Goal: Task Accomplishment & Management: Manage account settings

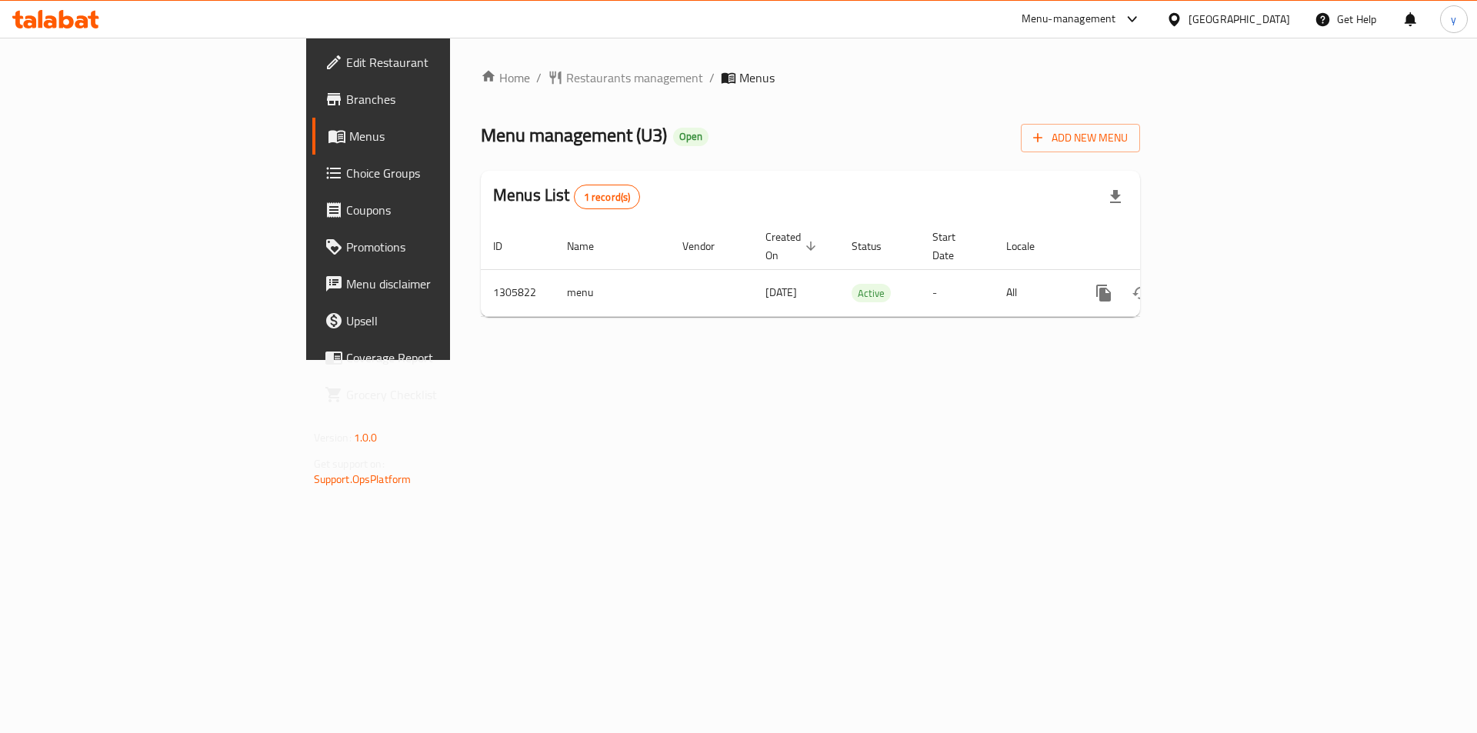
click at [346, 169] on span "Choice Groups" at bounding box center [443, 173] width 195 height 18
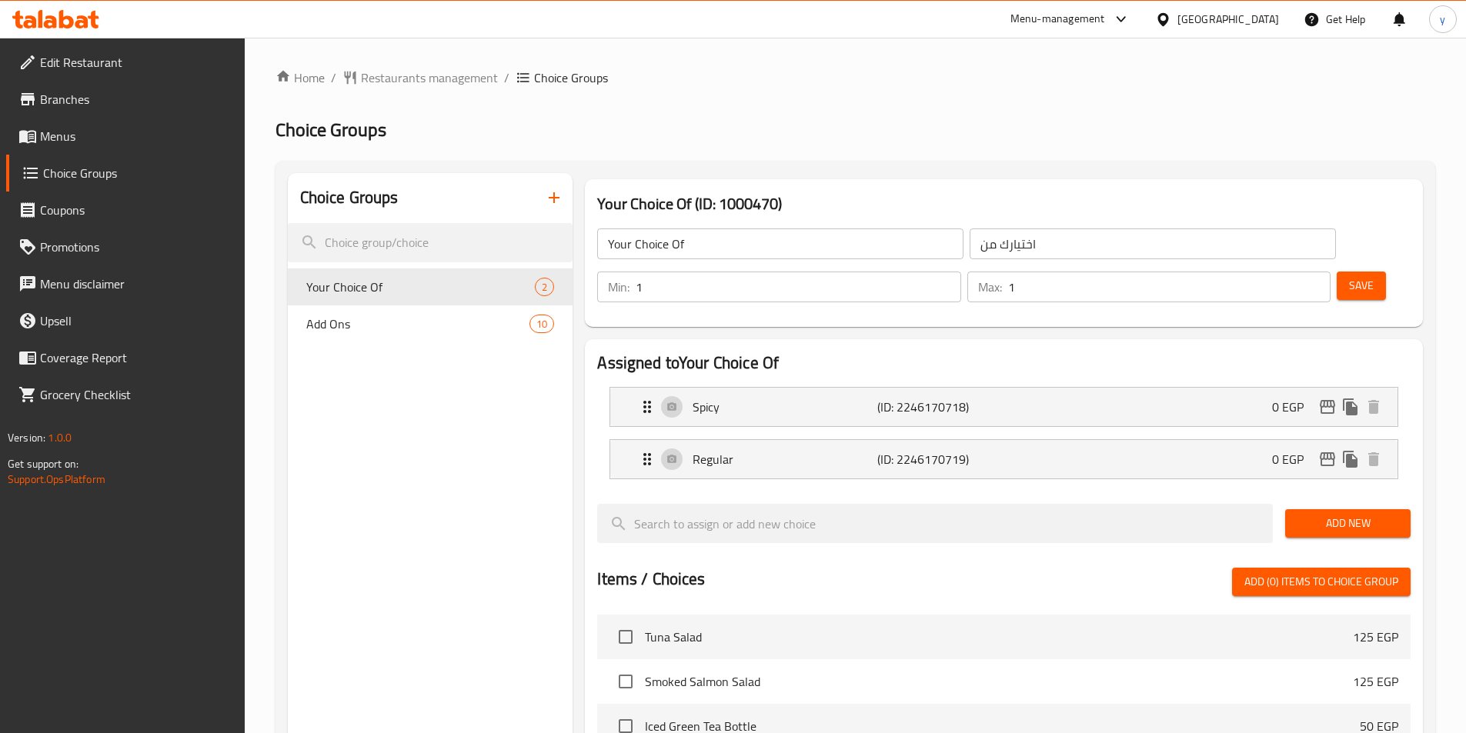
click at [377, 282] on span "Your Choice Of" at bounding box center [420, 287] width 229 height 18
click at [389, 342] on nav "Your Choice Of 2 Add Ons 10" at bounding box center [430, 305] width 285 height 86
click at [381, 337] on div "Add Ons 10" at bounding box center [430, 323] width 285 height 37
type input "Add Ons"
type input "إضافات"
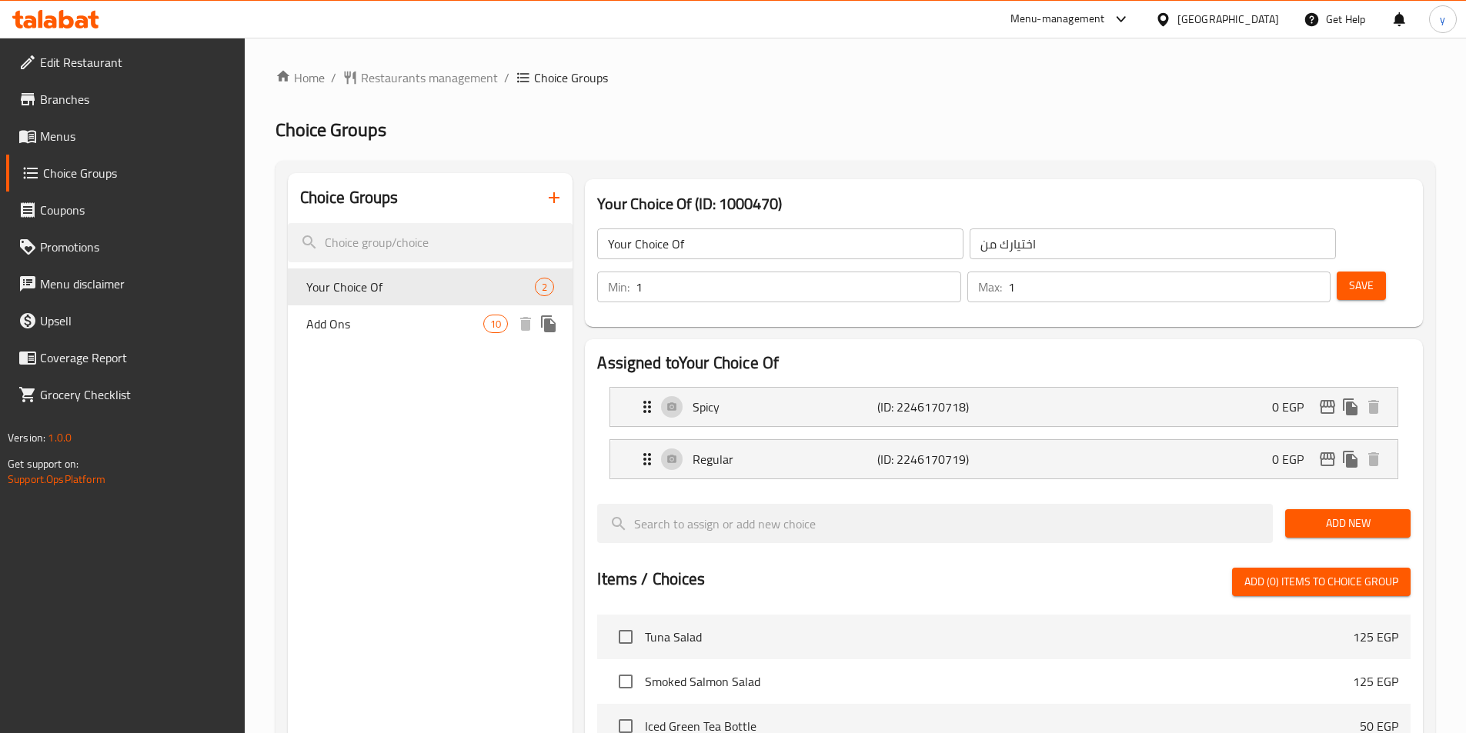
type input "0"
type input "10"
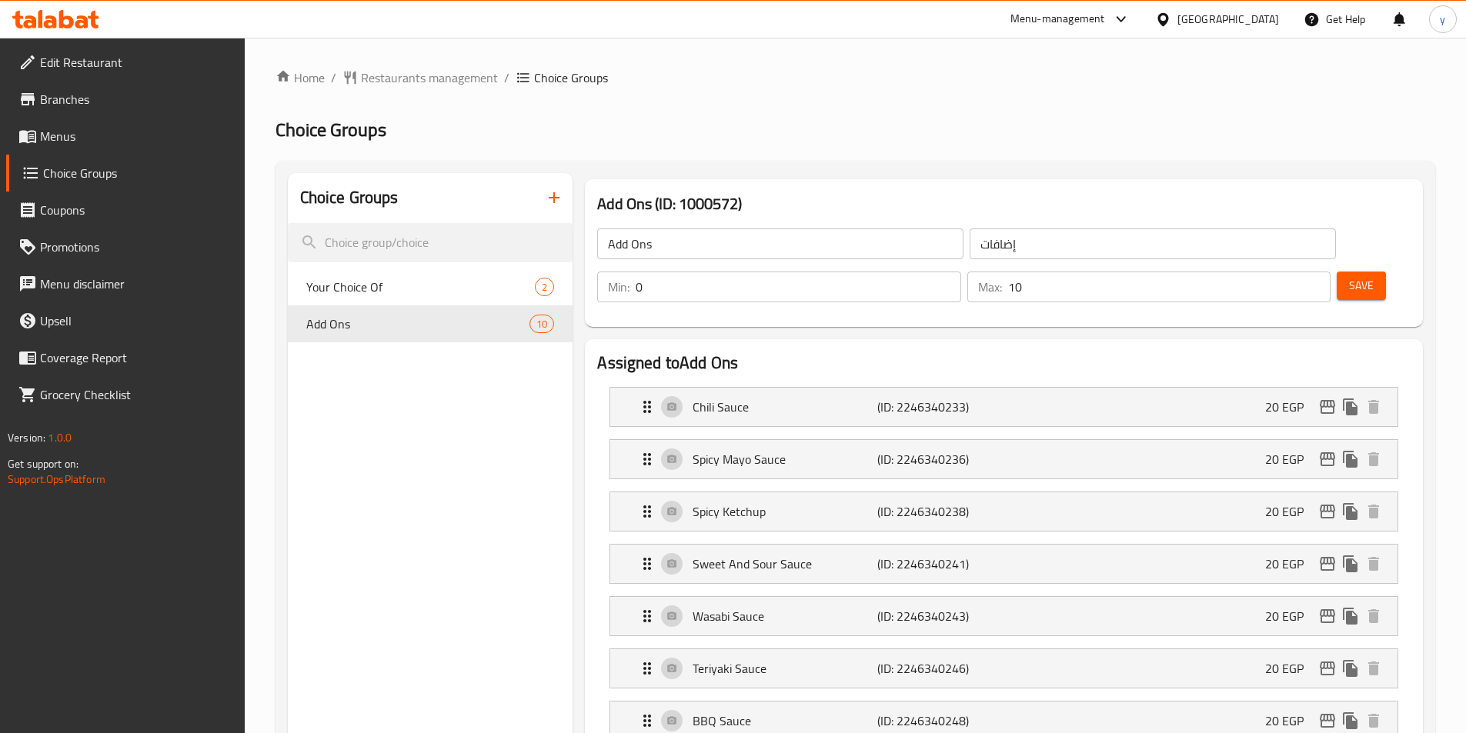
drag, startPoint x: 1133, startPoint y: 149, endPoint x: 1297, endPoint y: 78, distance: 178.8
click at [409, 85] on span "Restaurants management" at bounding box center [429, 77] width 137 height 18
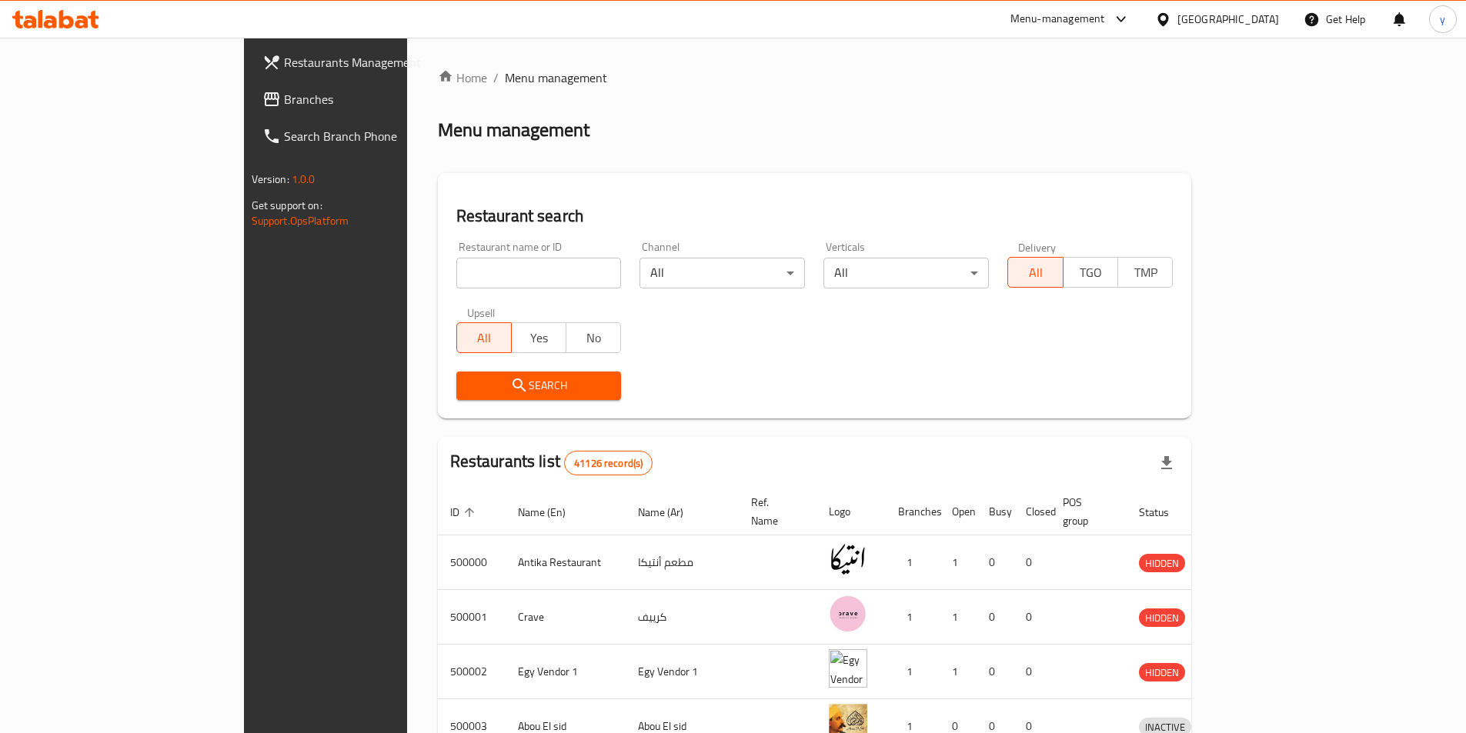
click at [284, 98] on span "Branches" at bounding box center [380, 99] width 192 height 18
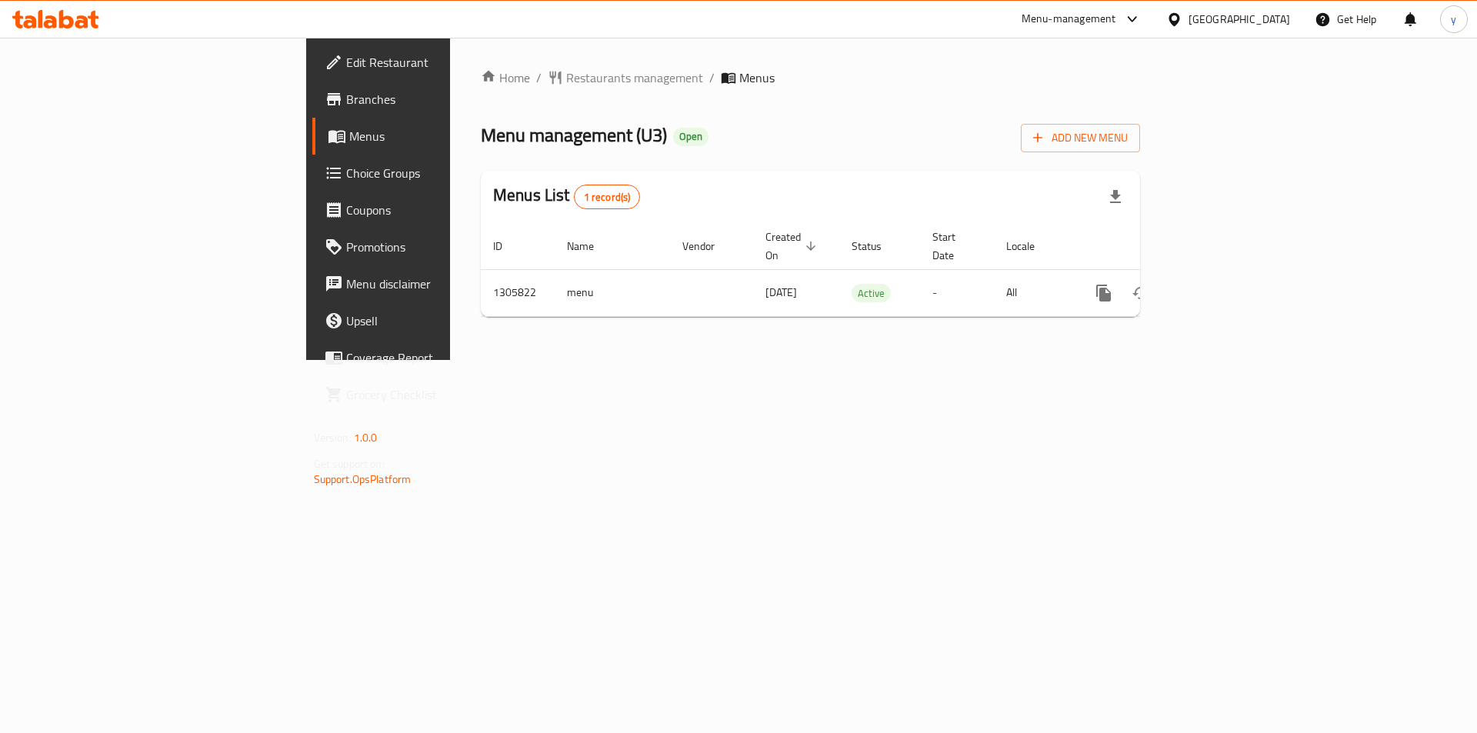
click at [346, 179] on span "Choice Groups" at bounding box center [443, 173] width 195 height 18
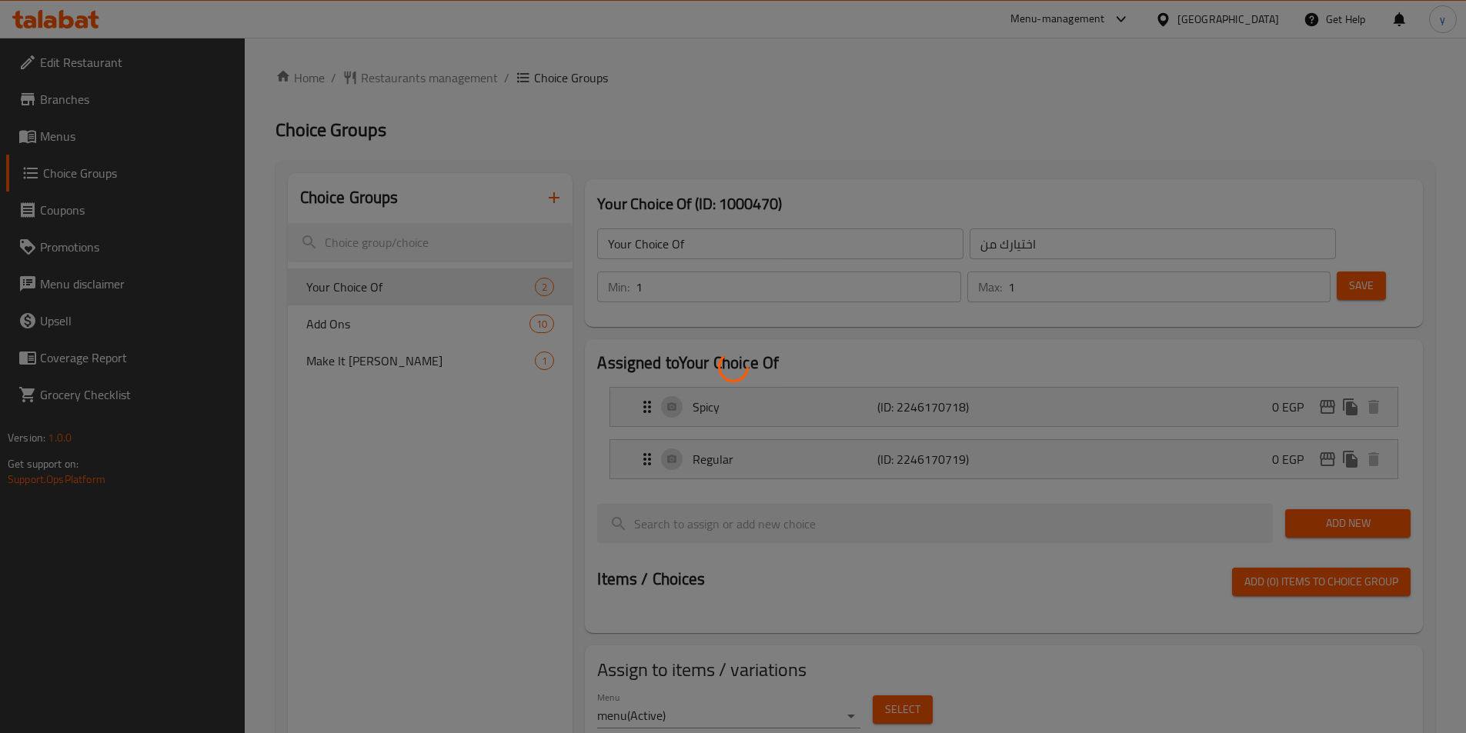
click at [370, 282] on div at bounding box center [733, 366] width 1466 height 733
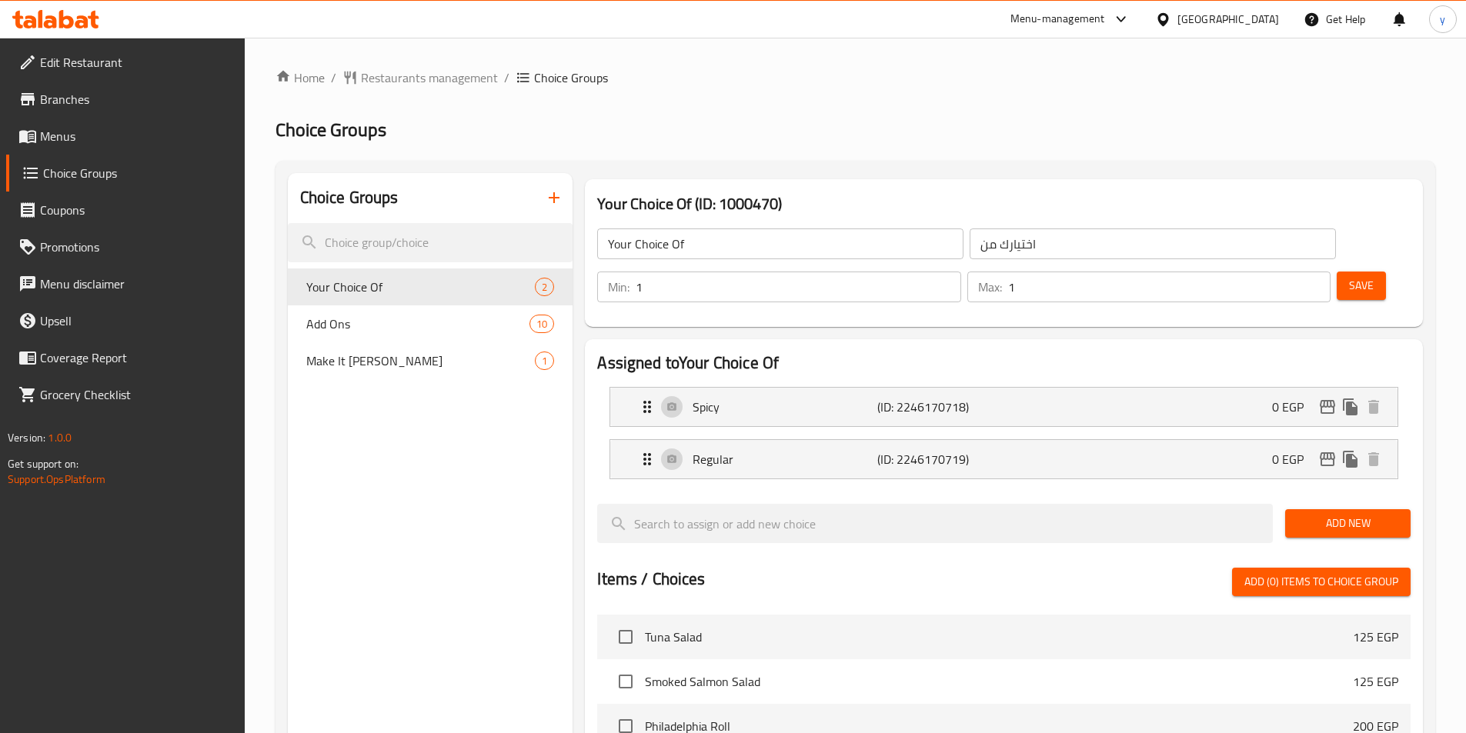
click at [370, 282] on span "Your Choice Of" at bounding box center [420, 287] width 229 height 18
drag, startPoint x: 370, startPoint y: 332, endPoint x: 921, endPoint y: 172, distance: 573.6
click at [370, 332] on span "Add Ons" at bounding box center [395, 324] width 178 height 18
type input "Add Ons"
type input "إضافات"
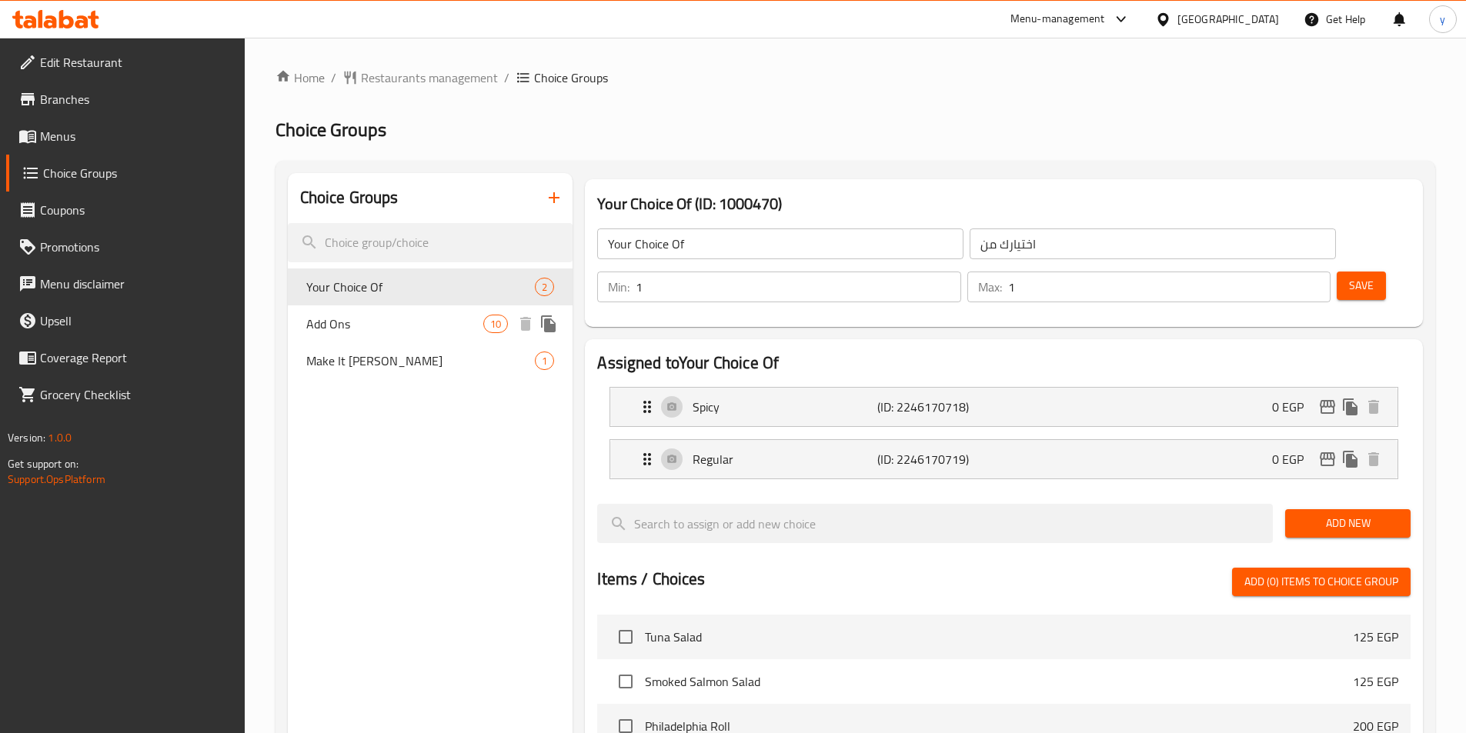
type input "0"
type input "10"
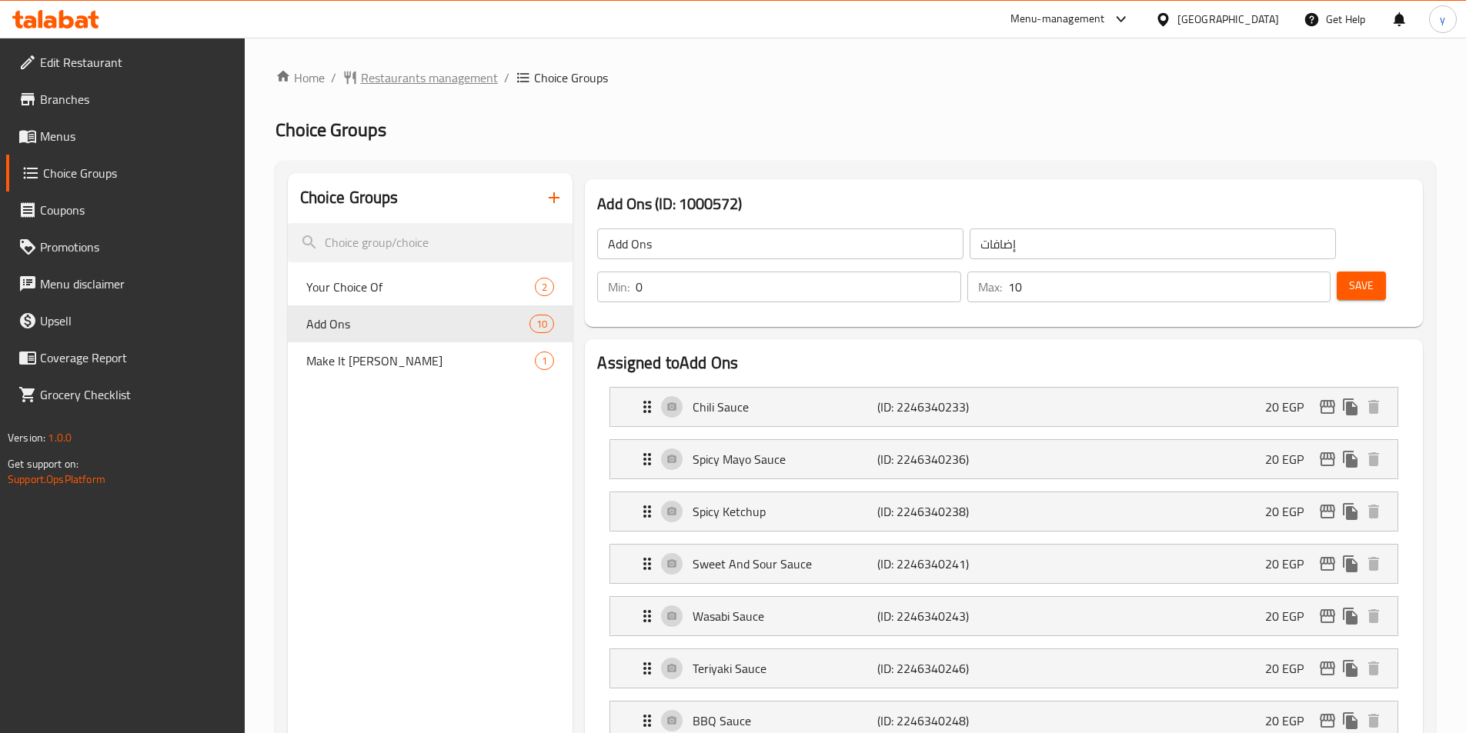
click at [383, 75] on span "Restaurants management" at bounding box center [429, 77] width 137 height 18
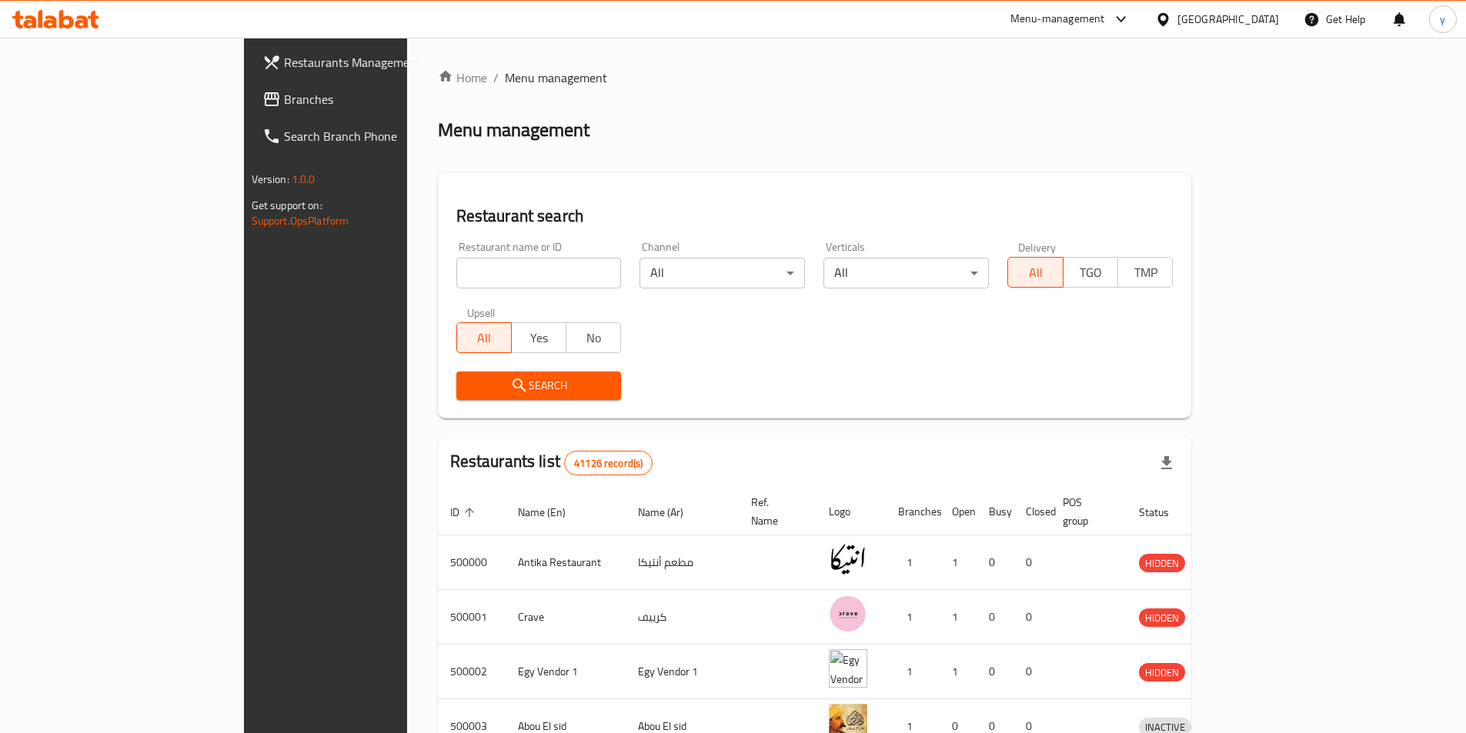
click at [284, 103] on span "Branches" at bounding box center [380, 99] width 192 height 18
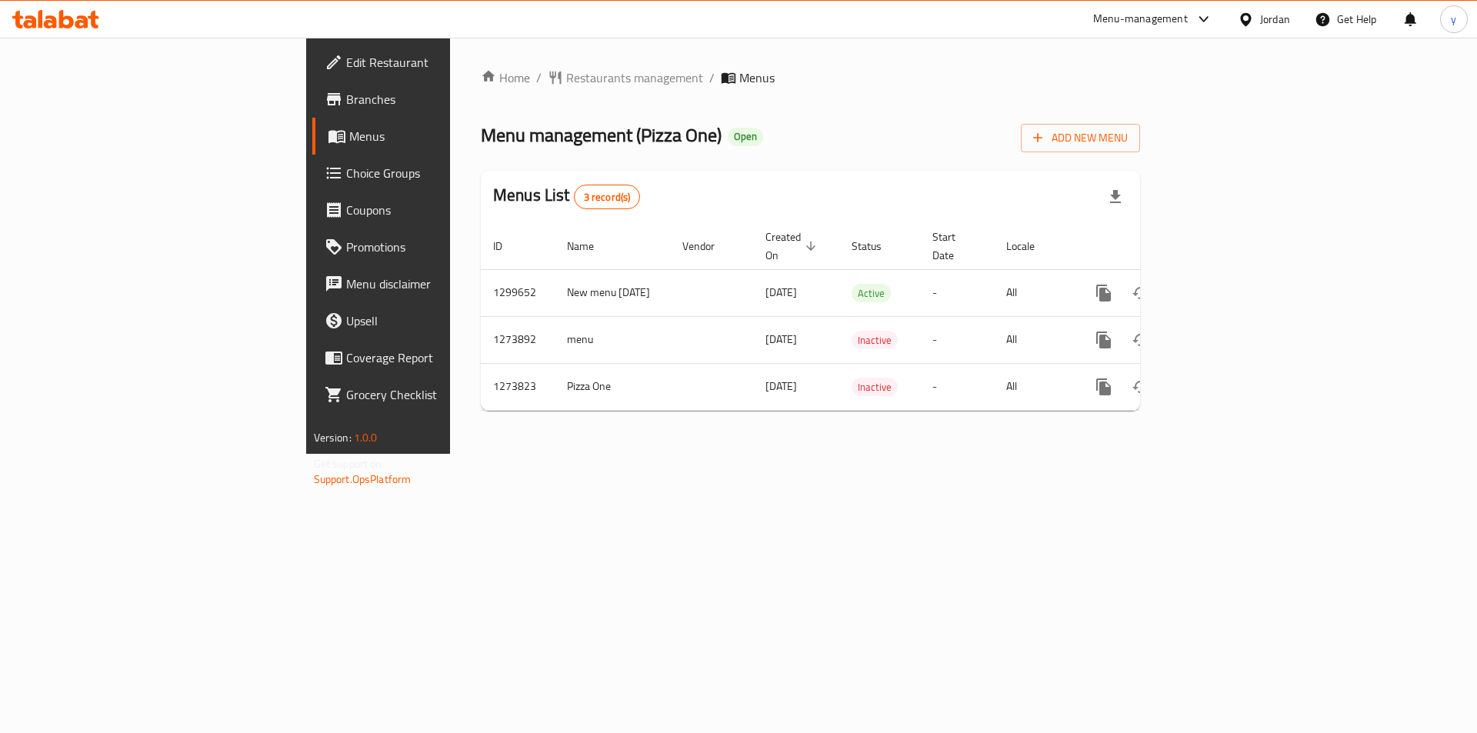
click at [346, 181] on span "Choice Groups" at bounding box center [443, 173] width 195 height 18
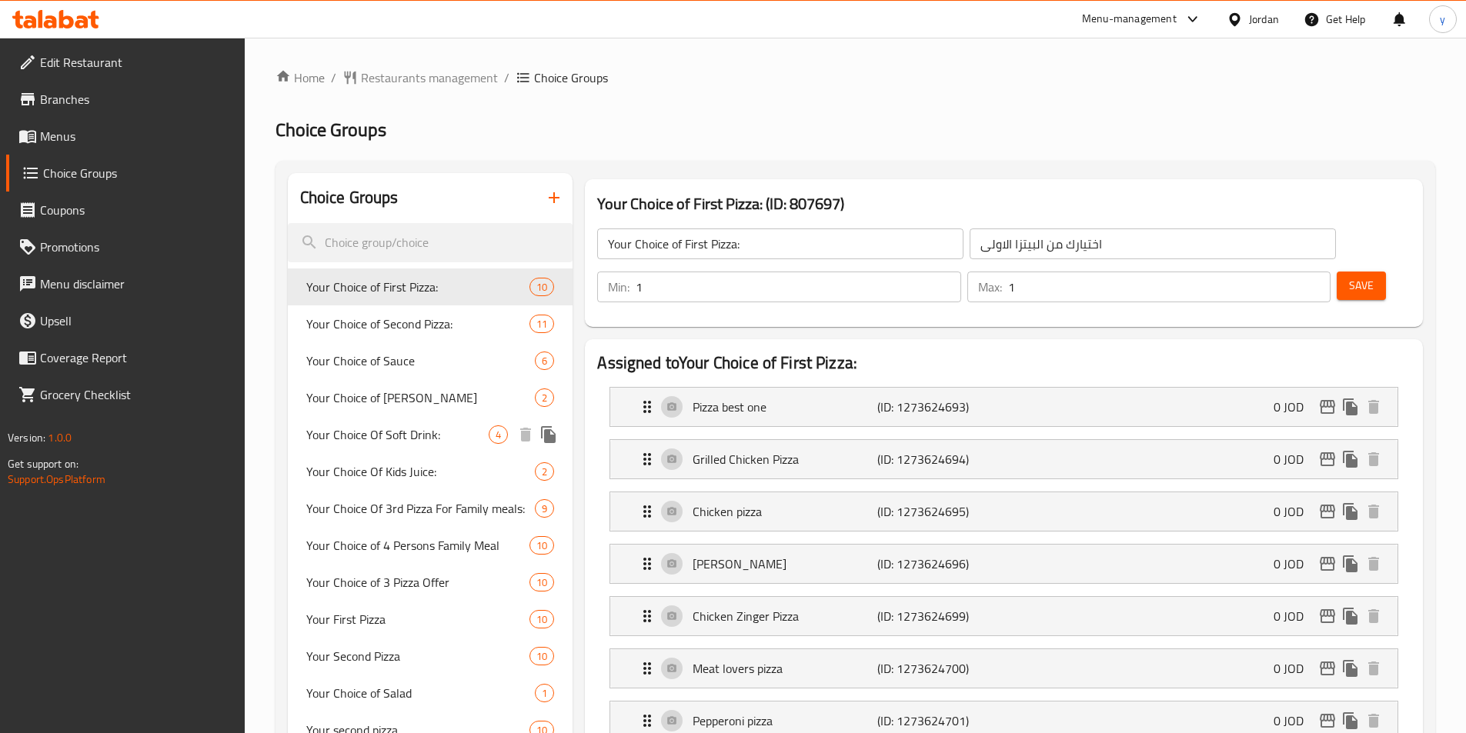
click at [382, 441] on span "Your Choice Of Soft Drink:" at bounding box center [397, 434] width 183 height 18
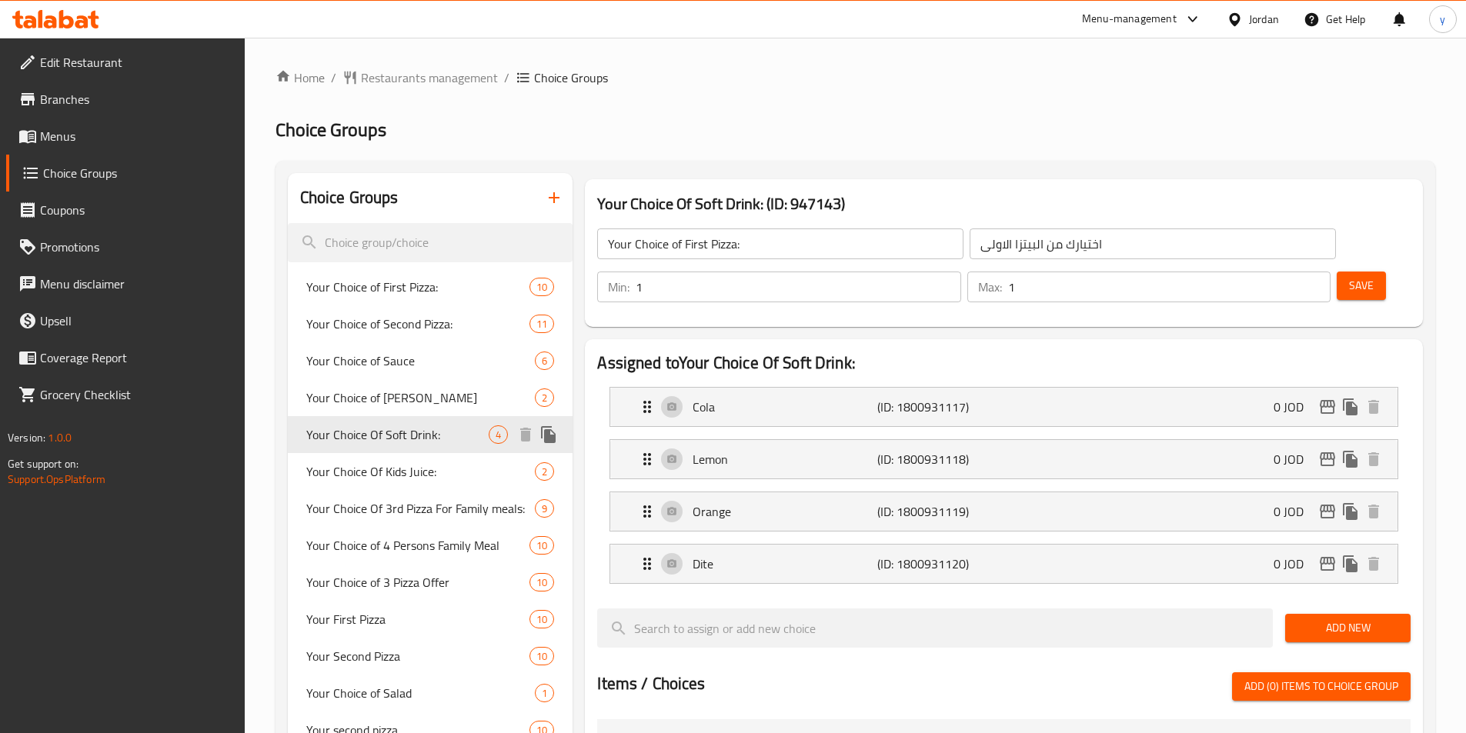
type input "Your Choice Of Soft Drink:"
type input "اختيارك من المشروبات الغازية:"
type input "0"
click at [403, 82] on span "Restaurants management" at bounding box center [429, 77] width 137 height 18
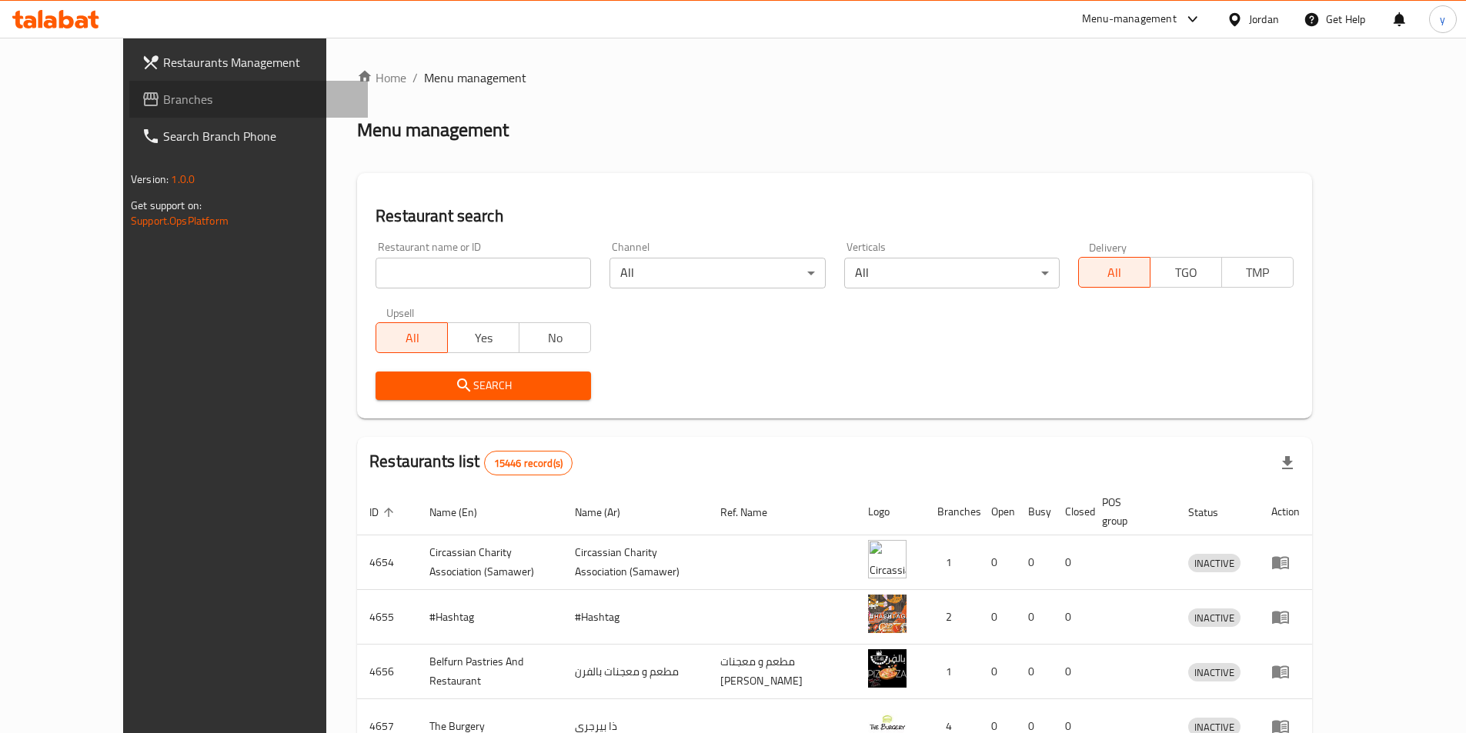
click at [163, 93] on span "Branches" at bounding box center [259, 99] width 192 height 18
